Goal: Transaction & Acquisition: Purchase product/service

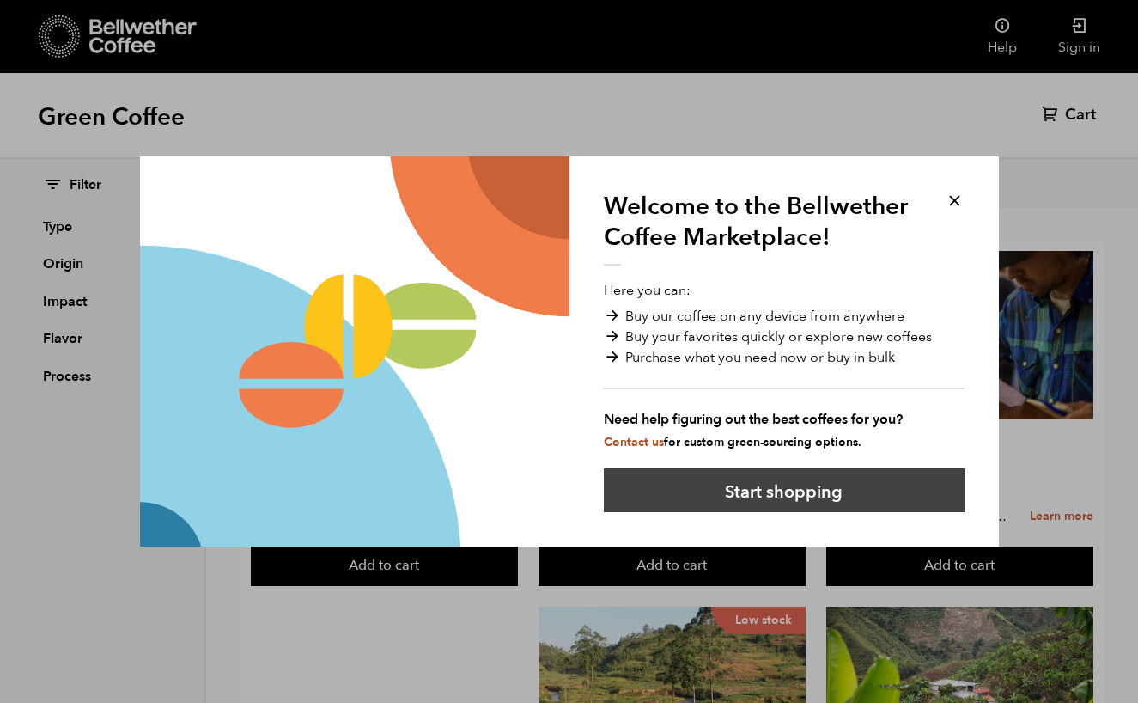
click at [871, 472] on button "Start shopping" at bounding box center [784, 490] width 361 height 44
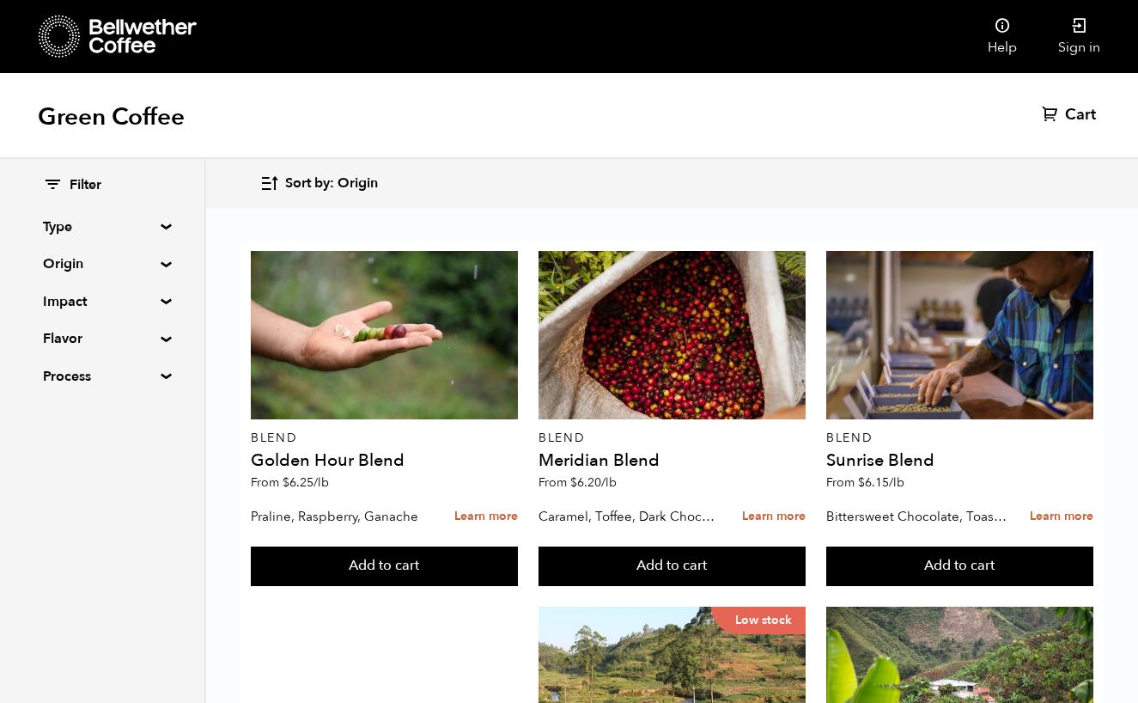
click at [161, 259] on summary "Origin" at bounding box center [102, 263] width 119 height 21
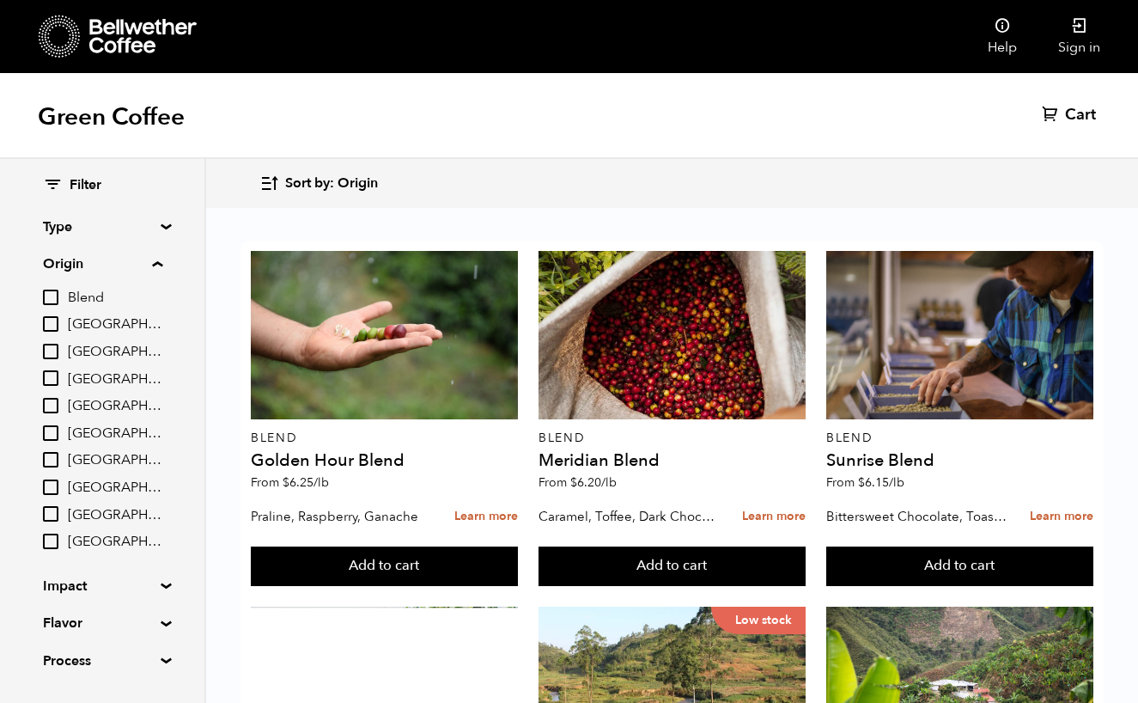
click at [162, 266] on summary "Origin" at bounding box center [102, 263] width 119 height 21
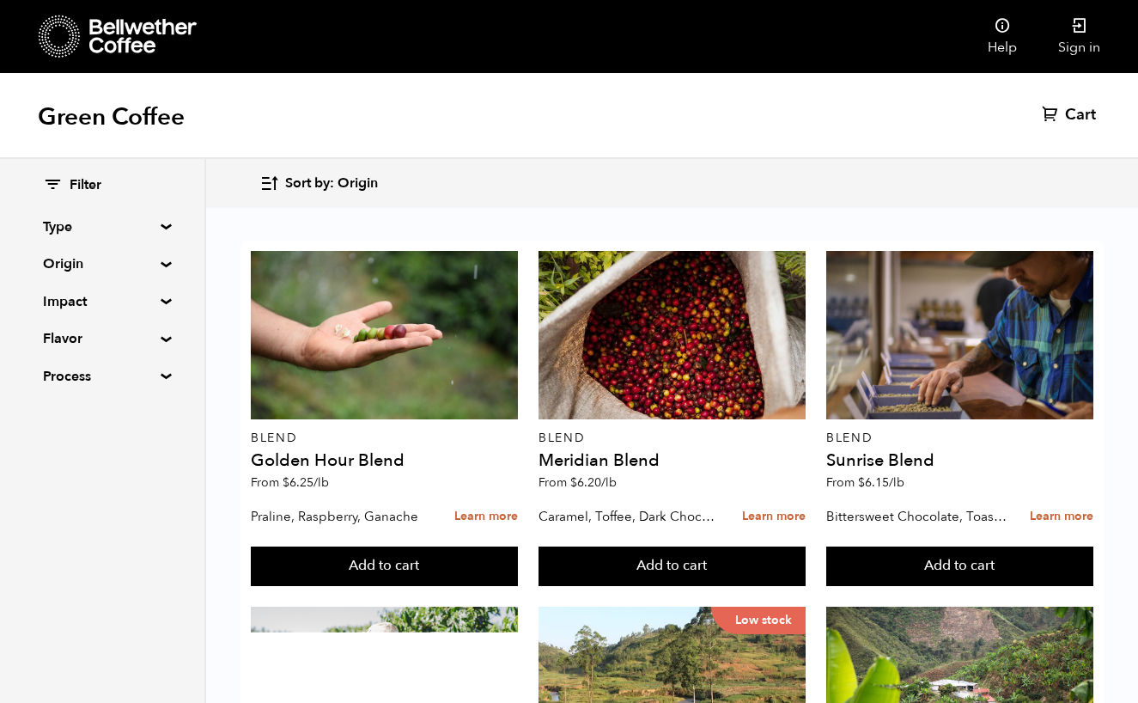
click at [157, 304] on div "Filter Type Blend Single Origin Decaf Seasonal Year Round Origin Blend Brazil B…" at bounding box center [102, 281] width 204 height 245
click at [156, 375] on summary "Process" at bounding box center [102, 376] width 119 height 21
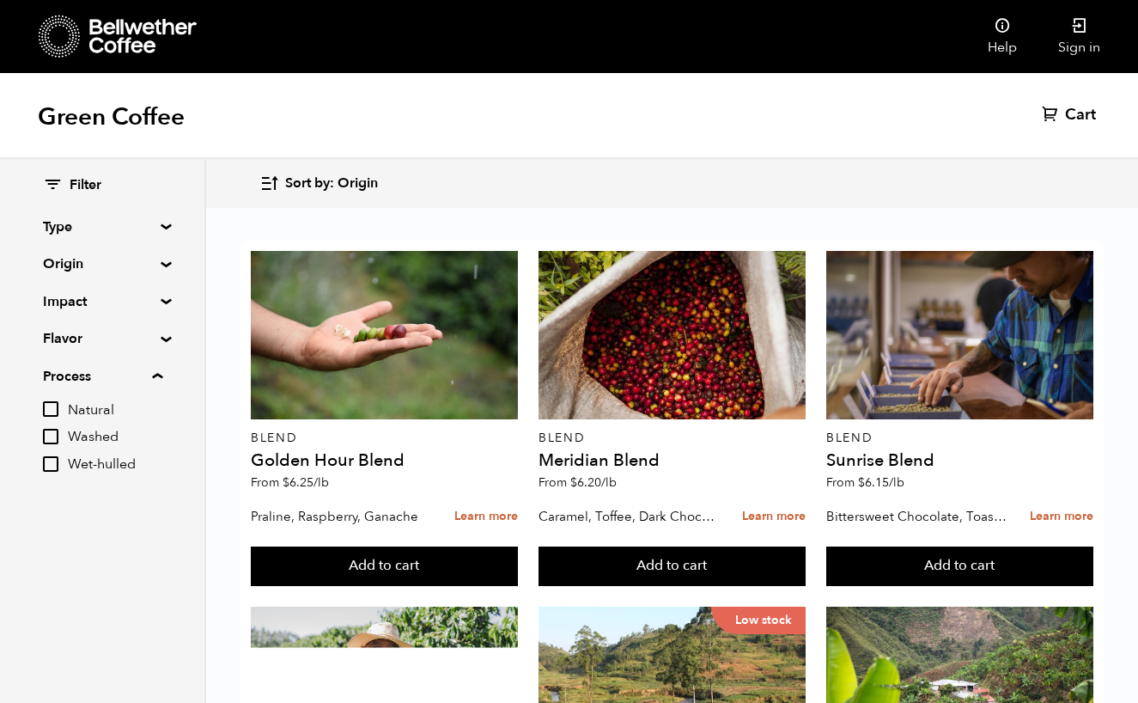
click at [156, 375] on summary "Process" at bounding box center [102, 376] width 119 height 21
click at [158, 326] on div "Filter Type Blend Single Origin Decaf Seasonal Year Round Origin Blend Brazil B…" at bounding box center [102, 281] width 204 height 245
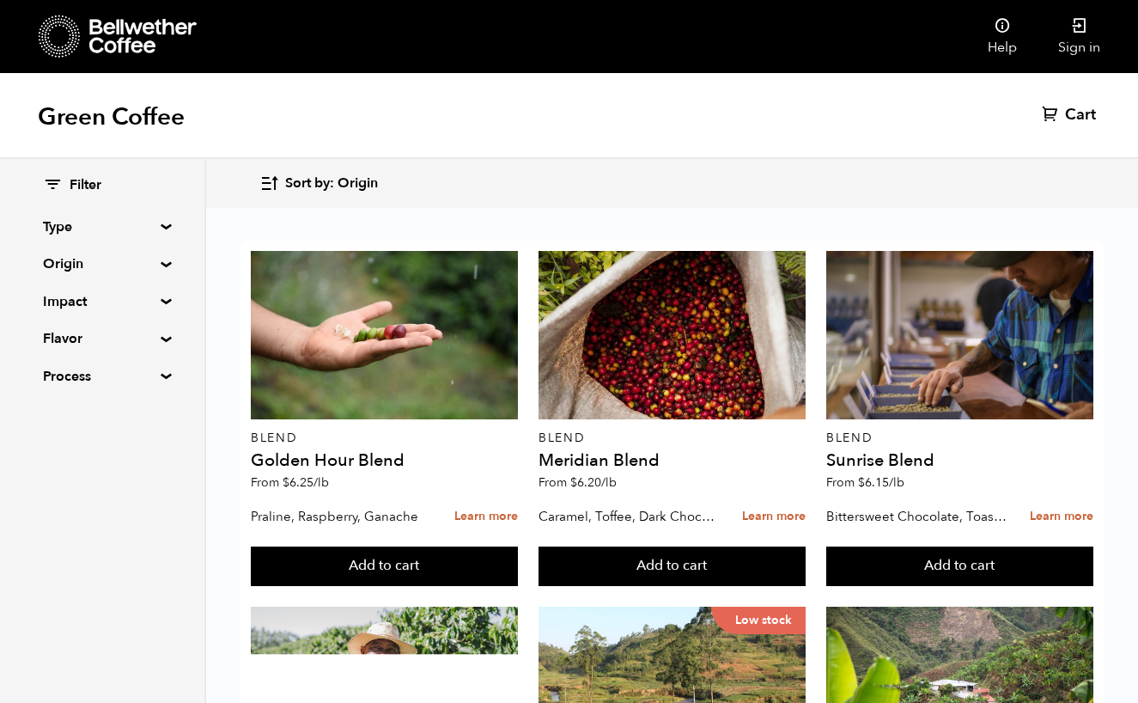
click at [158, 329] on div "Filter Type Blend Single Origin Decaf Seasonal Year Round Origin Blend Brazil B…" at bounding box center [102, 281] width 204 height 245
click at [156, 223] on summary "Type" at bounding box center [102, 227] width 119 height 21
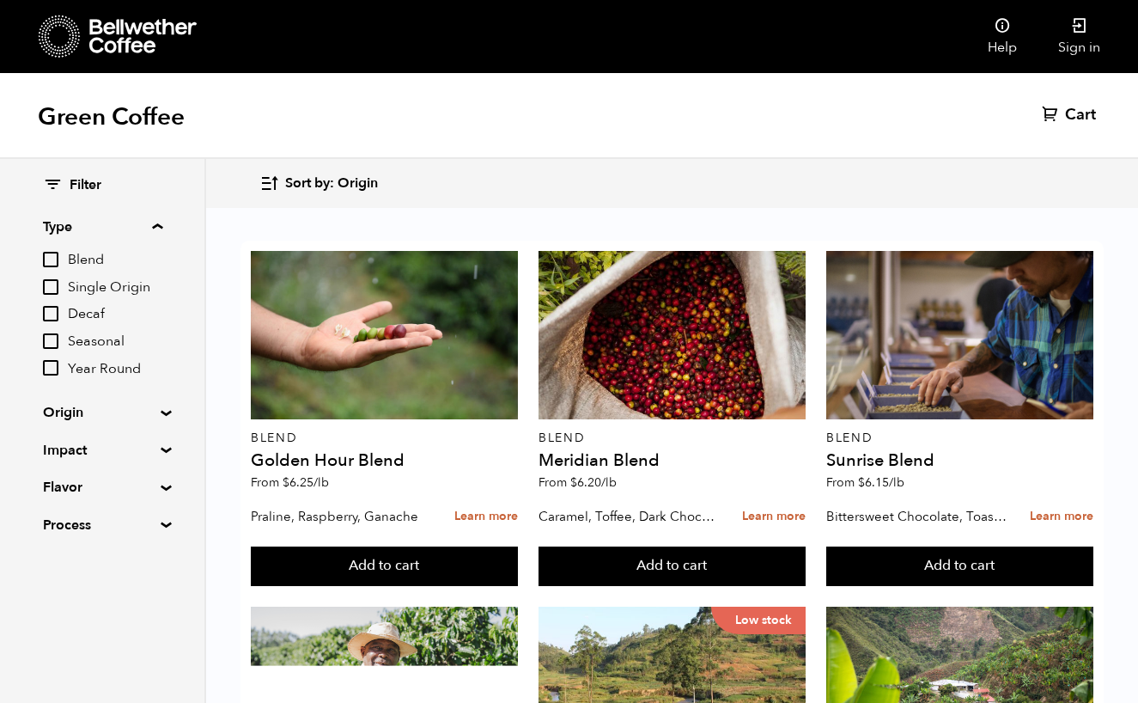
click at [149, 418] on div "Filter Type Blend Single Origin Decaf Seasonal Year Round Origin Blend Brazil B…" at bounding box center [102, 355] width 119 height 359
click at [159, 416] on div "Filter Type Blend Single Origin Decaf Seasonal Year Round Origin Blend Brazil B…" at bounding box center [102, 355] width 204 height 393
click at [162, 446] on summary "Impact" at bounding box center [102, 450] width 119 height 21
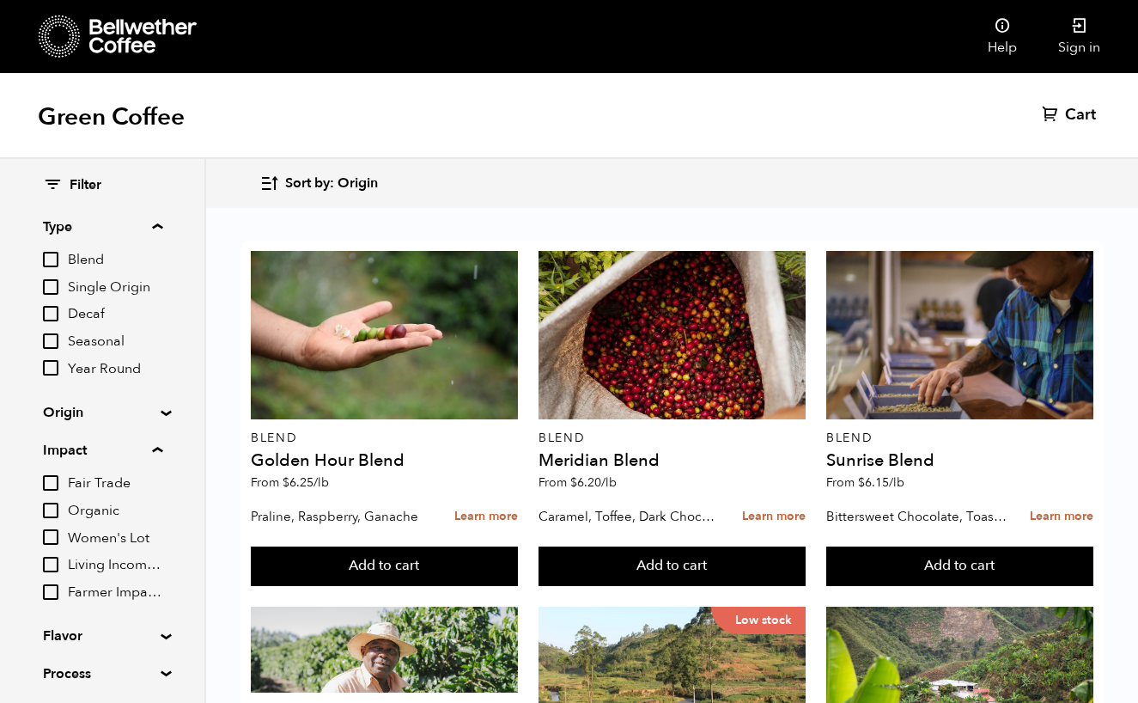
click at [41, 505] on div "Filter Type Blend Single Origin Decaf Seasonal Year Round Origin Blend Brazil B…" at bounding box center [102, 430] width 204 height 542
click at [52, 506] on input "Organic" at bounding box center [50, 510] width 15 height 15
checkbox input "true"
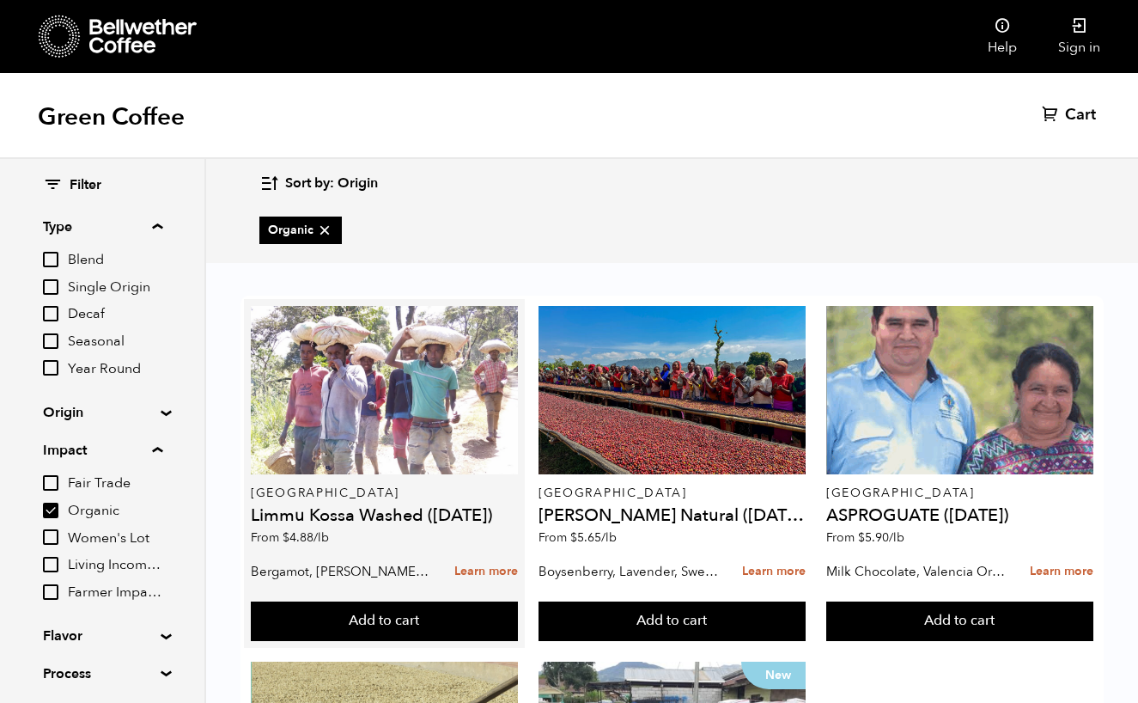
scroll to position [10, 0]
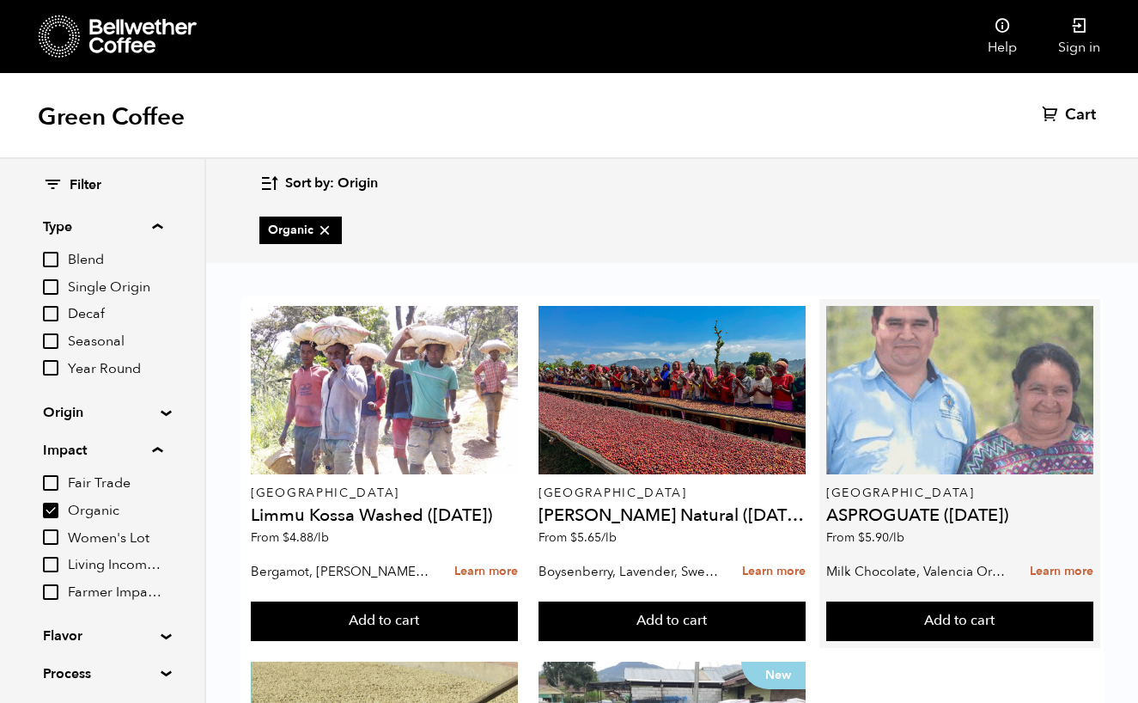
click at [960, 411] on div at bounding box center [960, 390] width 267 height 168
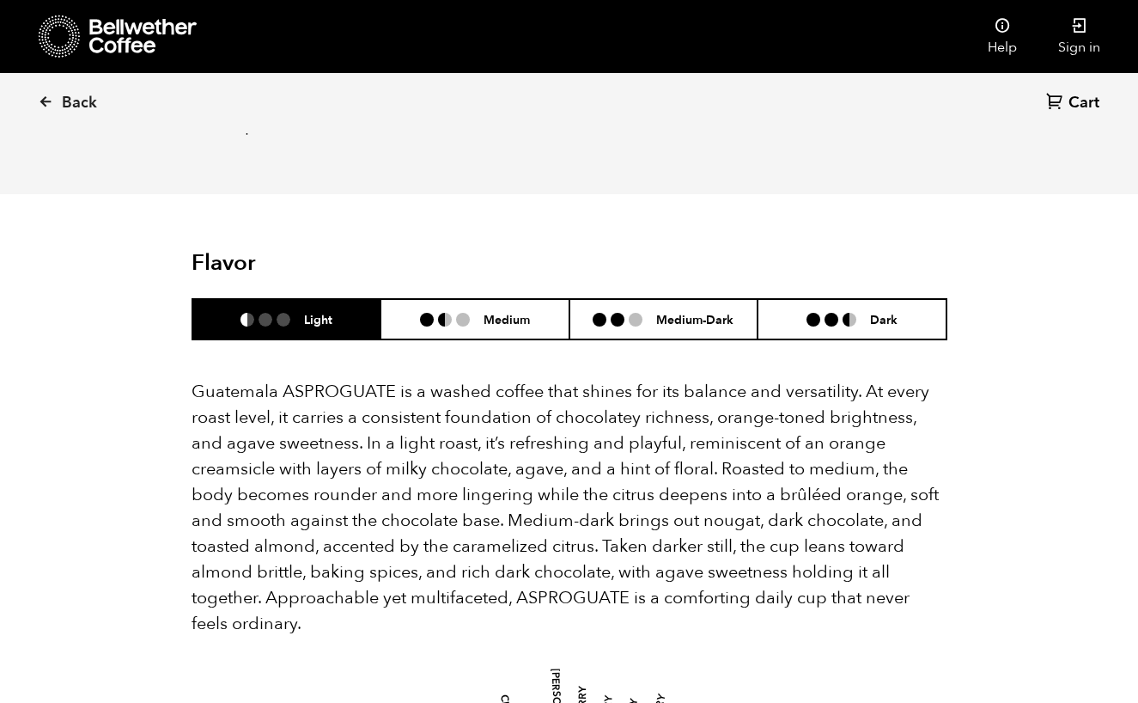
scroll to position [991, 0]
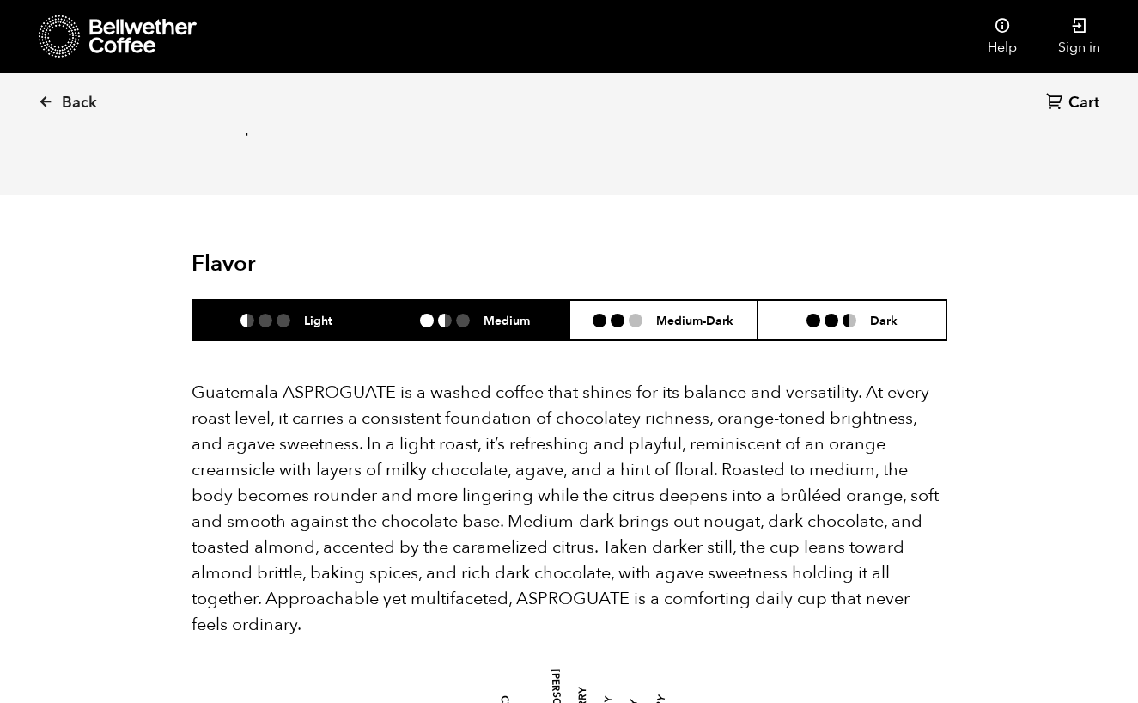
click at [525, 313] on h6 "Medium" at bounding box center [507, 320] width 46 height 15
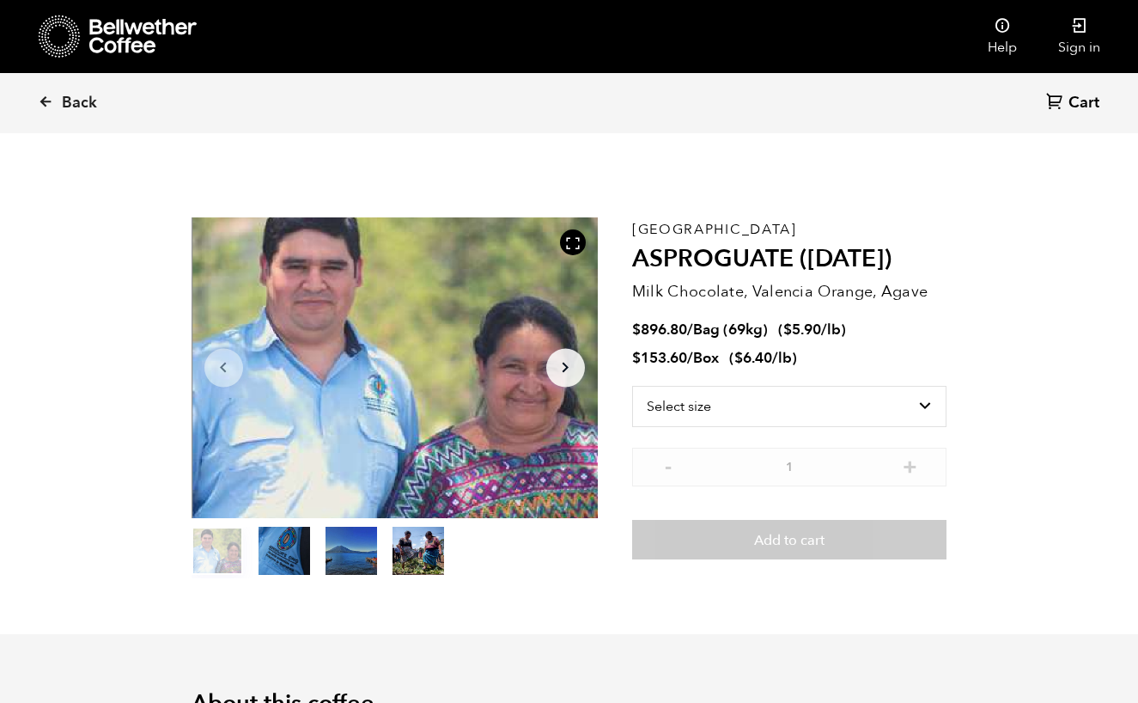
scroll to position [0, 0]
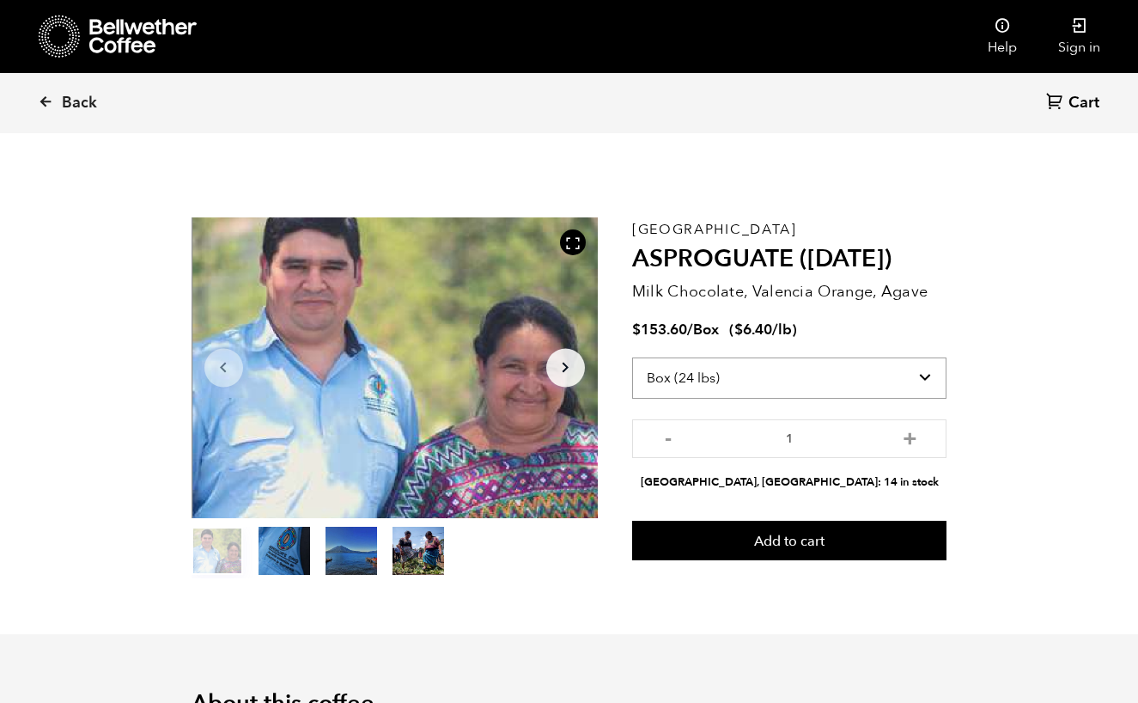
select select "bag-2"
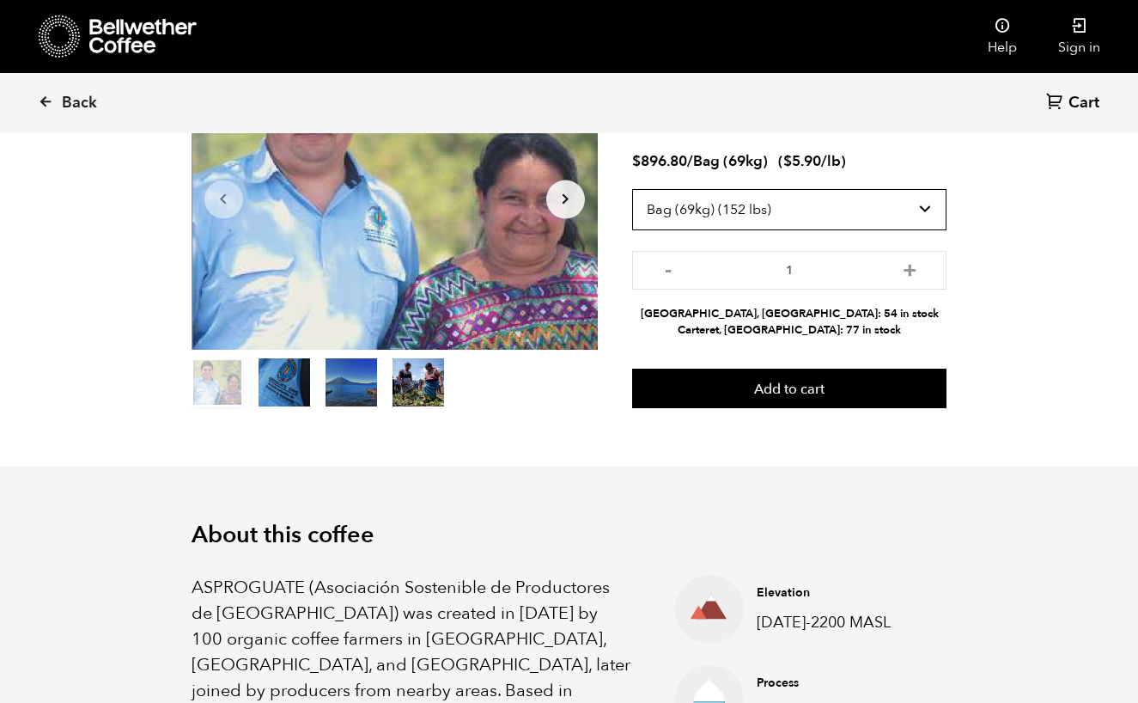
scroll to position [169, 0]
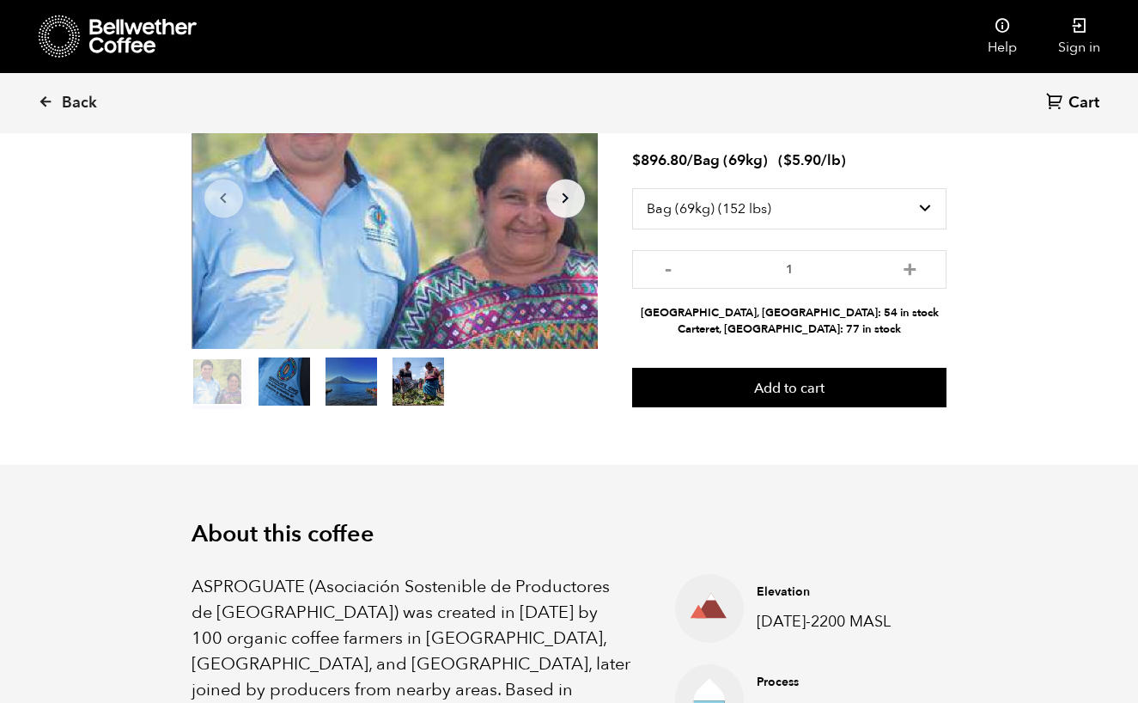
click at [770, 415] on section "Item 1 of 4 Arrow Left Arrow Right item 0 item 1 item 2 item 3 Item 1 of 4 Guat…" at bounding box center [570, 228] width 842 height 473
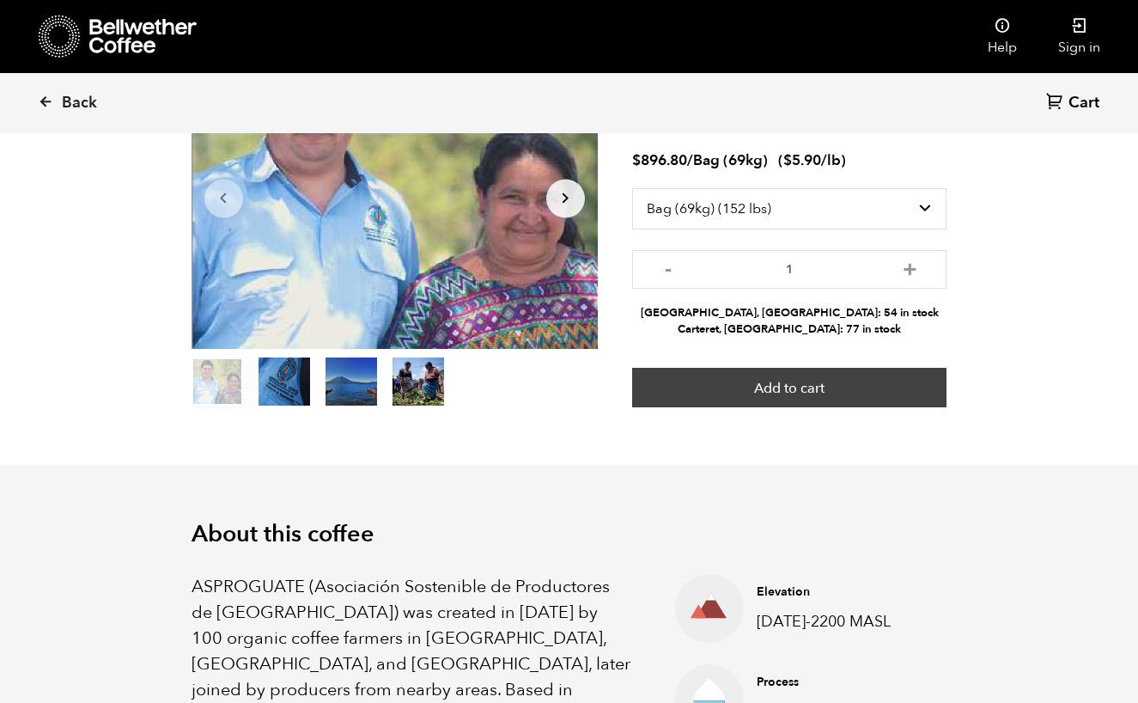
click at [770, 396] on button "Add to cart" at bounding box center [789, 388] width 315 height 40
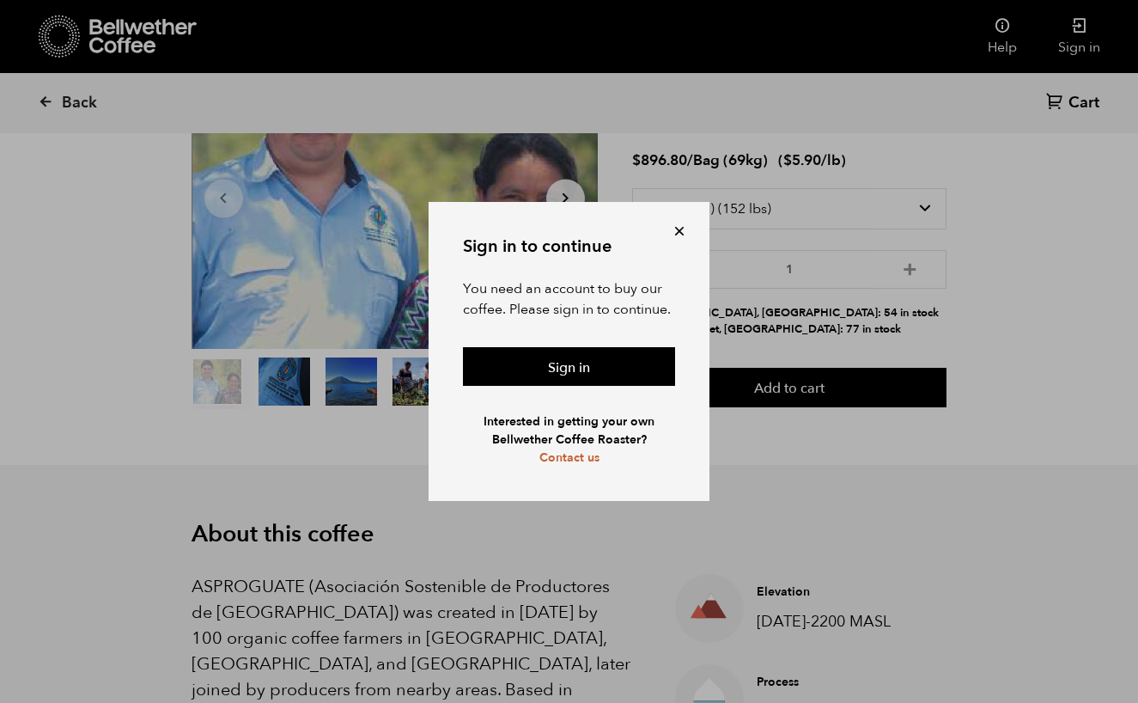
click at [677, 241] on div "Sign in to continue You need an account to buy our coffee. Please sign in to co…" at bounding box center [569, 352] width 281 height 300
click at [674, 220] on div "Sign in to continue You need an account to buy our coffee. Please sign in to co…" at bounding box center [569, 352] width 281 height 300
click at [674, 224] on button at bounding box center [679, 231] width 17 height 17
